Goal: Check status

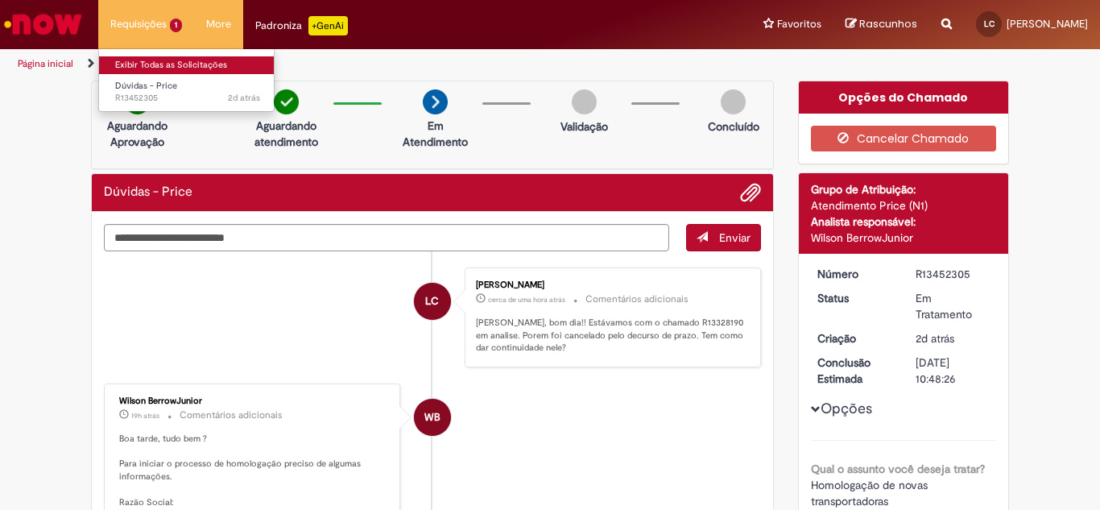
click at [148, 63] on link "Exibir Todas as Solicitações" at bounding box center [187, 65] width 177 height 18
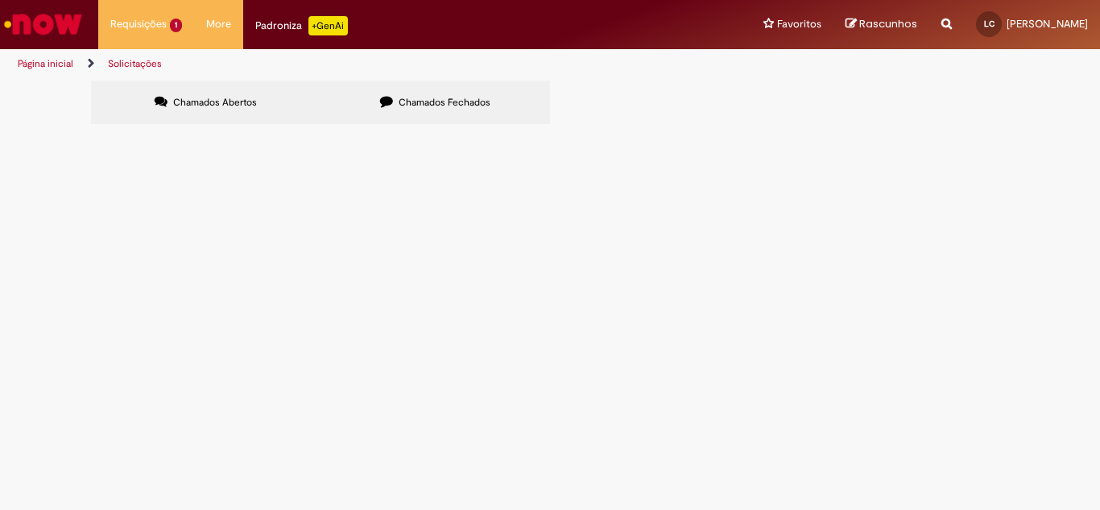
click at [0, 0] on span "HOMOLOGAÇÃO NOVA TRANSPORTADORA E ARMAZENAGEM." at bounding box center [0, 0] width 0 height 0
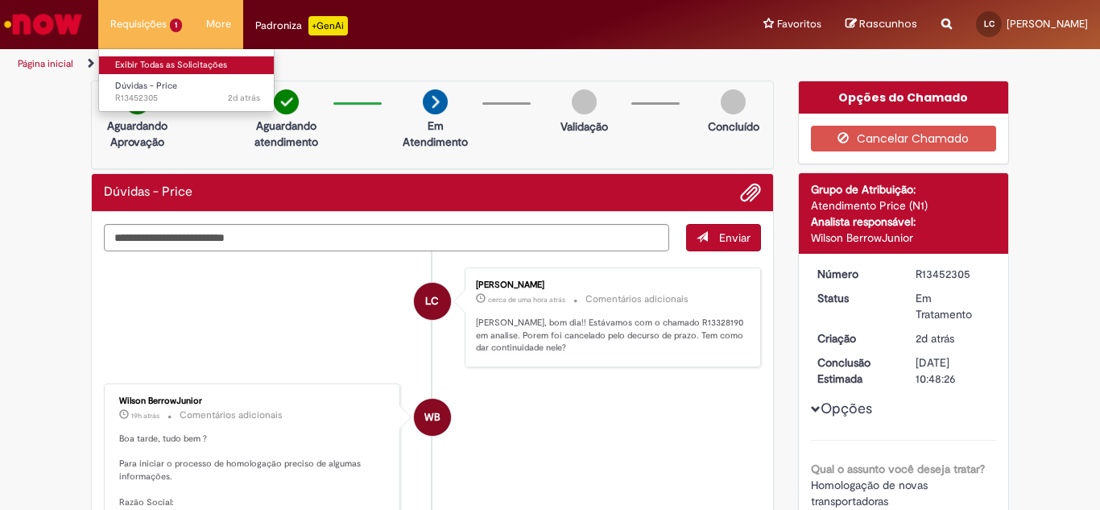
click at [158, 60] on link "Exibir Todas as Solicitações" at bounding box center [187, 65] width 177 height 18
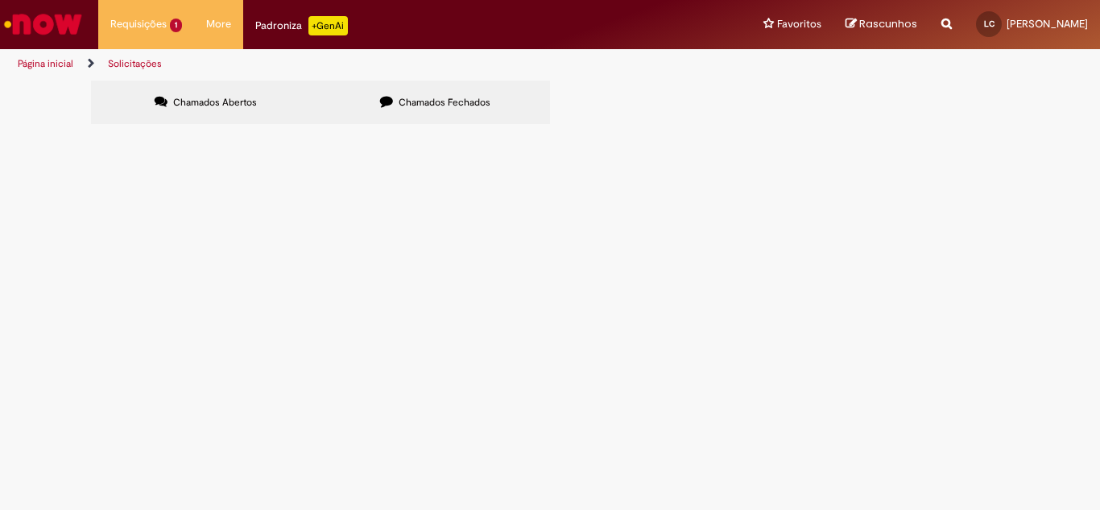
click at [0, 0] on span "HOMOLOGAÇÃO NOVA TRANSPORTADORA E ARMAZENAGEM." at bounding box center [0, 0] width 0 height 0
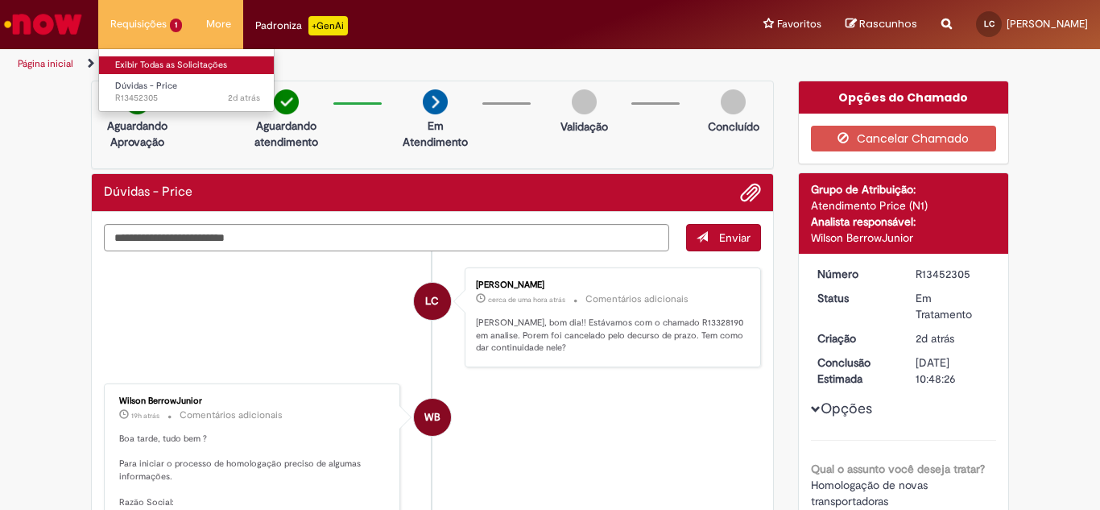
click at [158, 60] on link "Exibir Todas as Solicitações" at bounding box center [187, 65] width 177 height 18
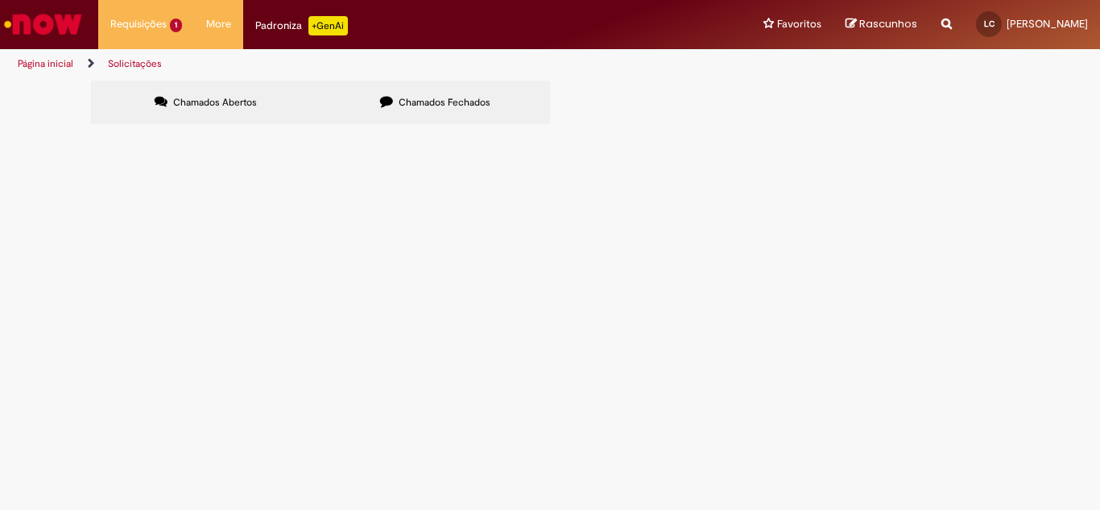
click at [0, 0] on span "HOMOLOGAÇÃO NOVA TRANSPORTADORA E ARMAZENAGEM." at bounding box center [0, 0] width 0 height 0
